Goal: Find specific page/section: Find specific page/section

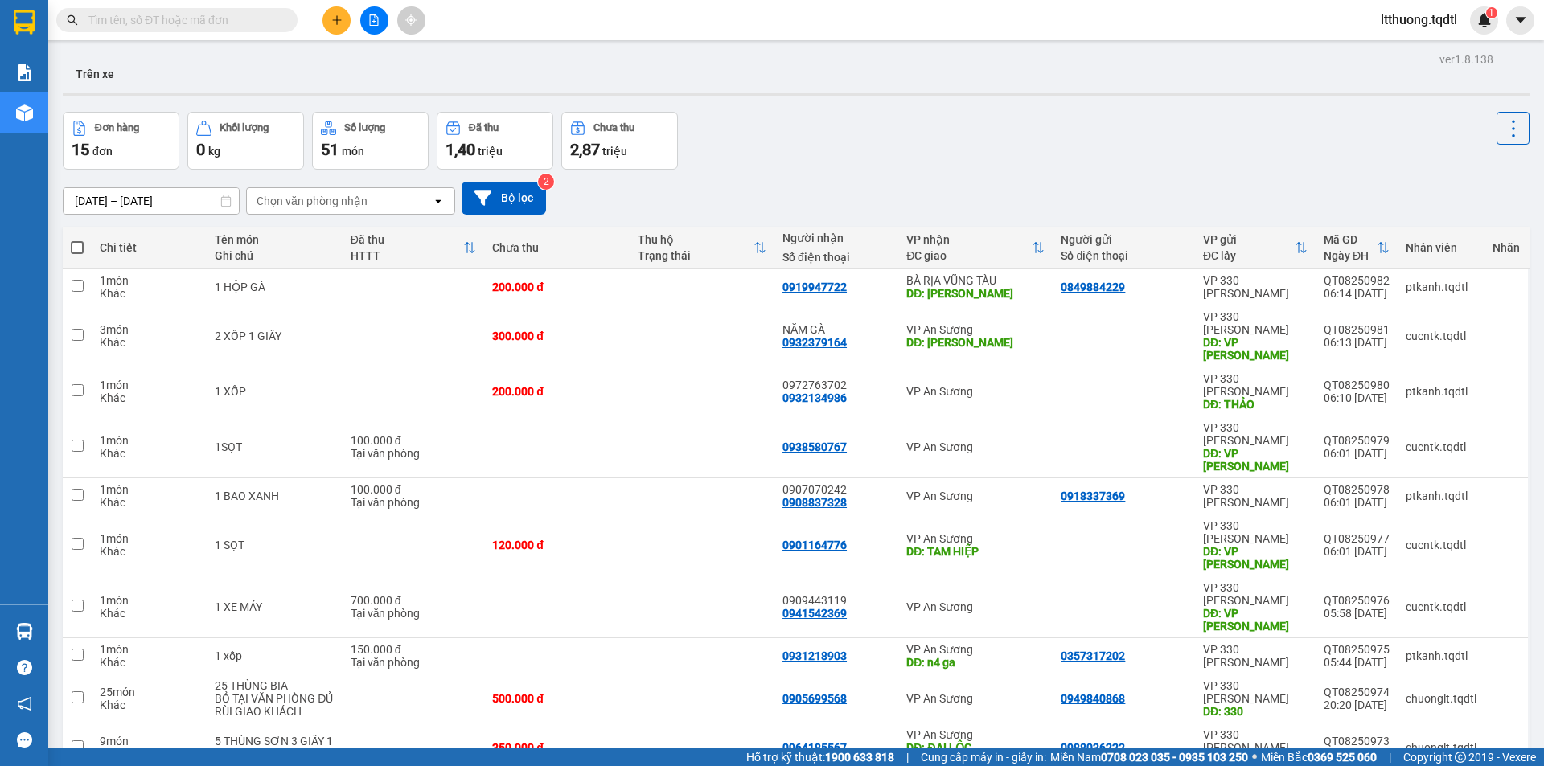
click at [260, 20] on input "text" at bounding box center [183, 20] width 190 height 18
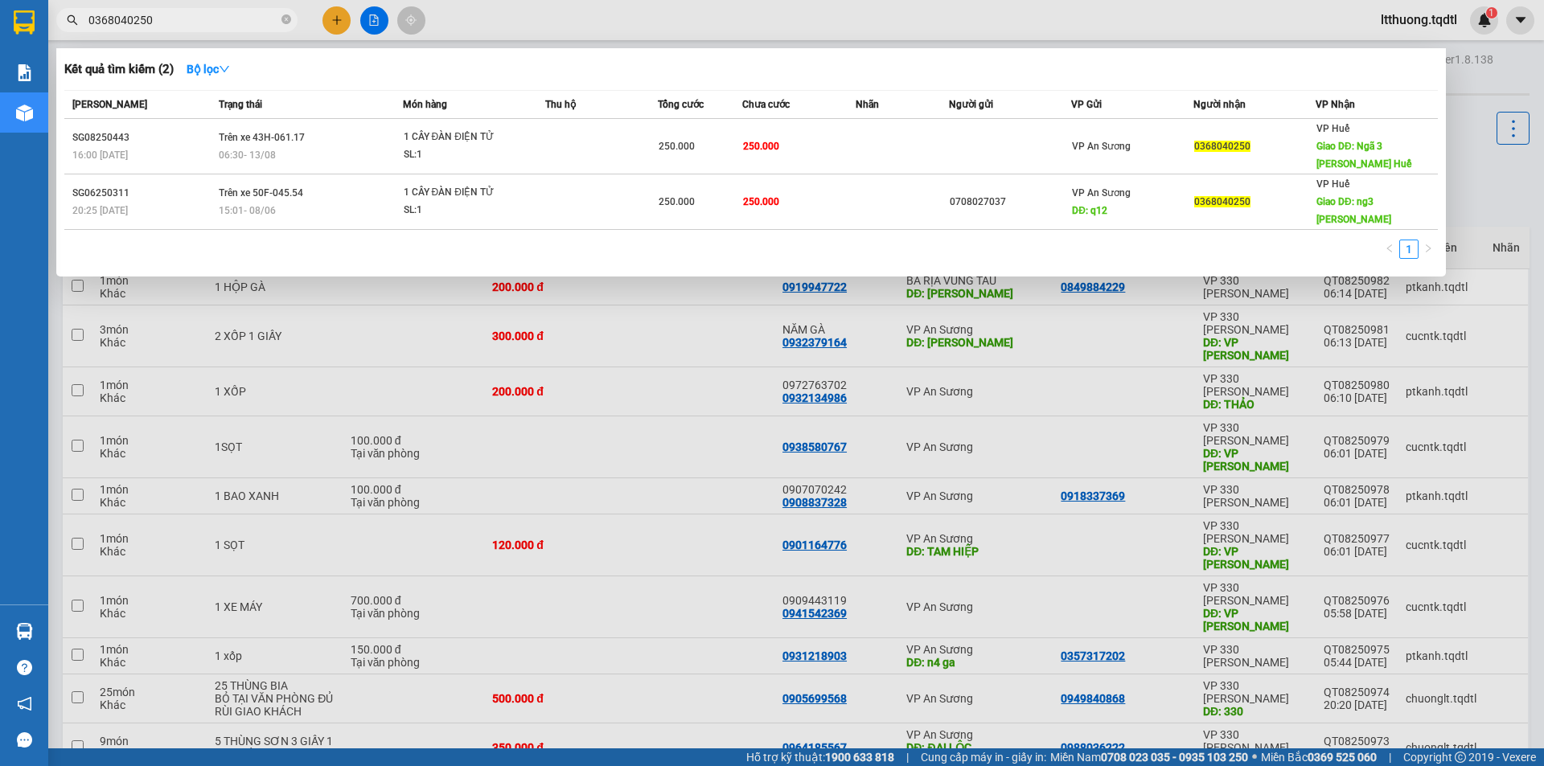
type input "0368040250"
